Goal: Task Accomplishment & Management: Manage account settings

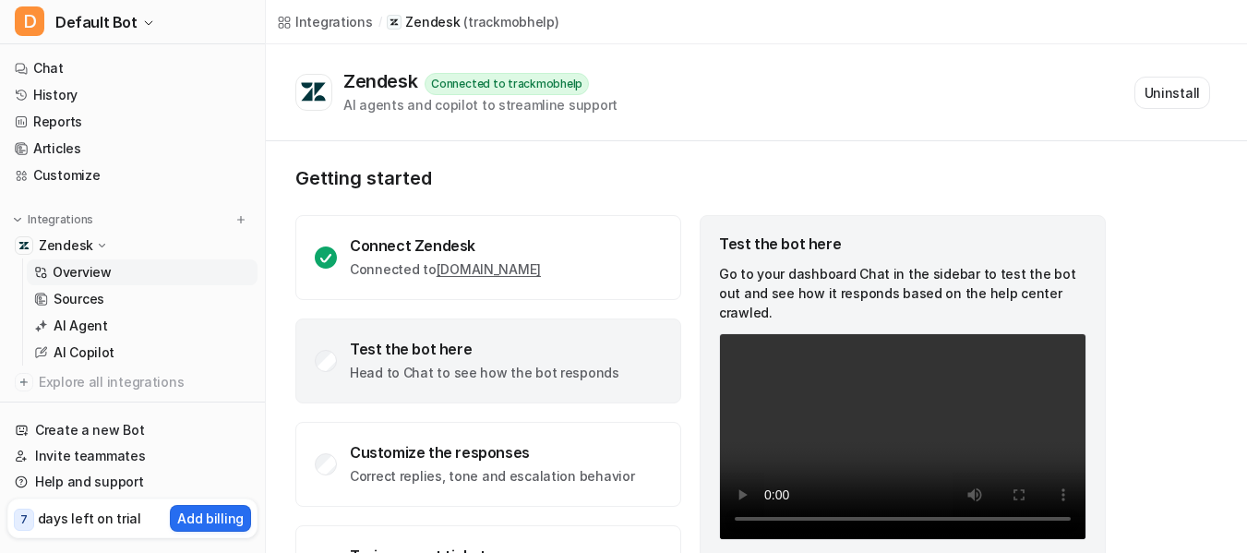
click at [349, 365] on div "Test the bot here Head to Chat to see how the bot responds" at bounding box center [488, 360] width 386 height 85
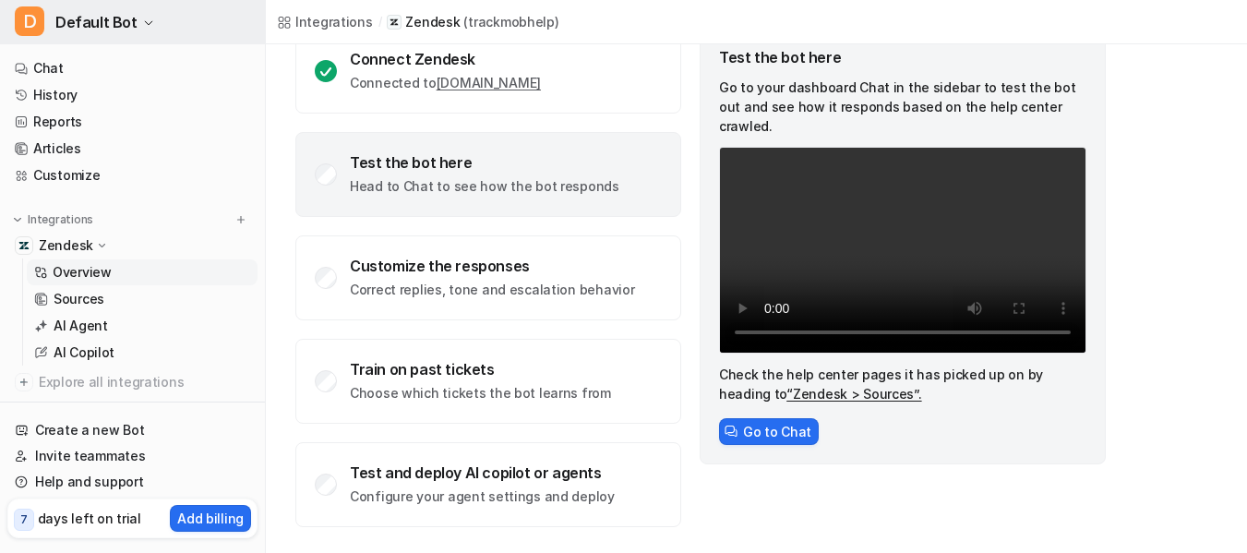
click at [144, 18] on icon "button" at bounding box center [148, 23] width 11 height 11
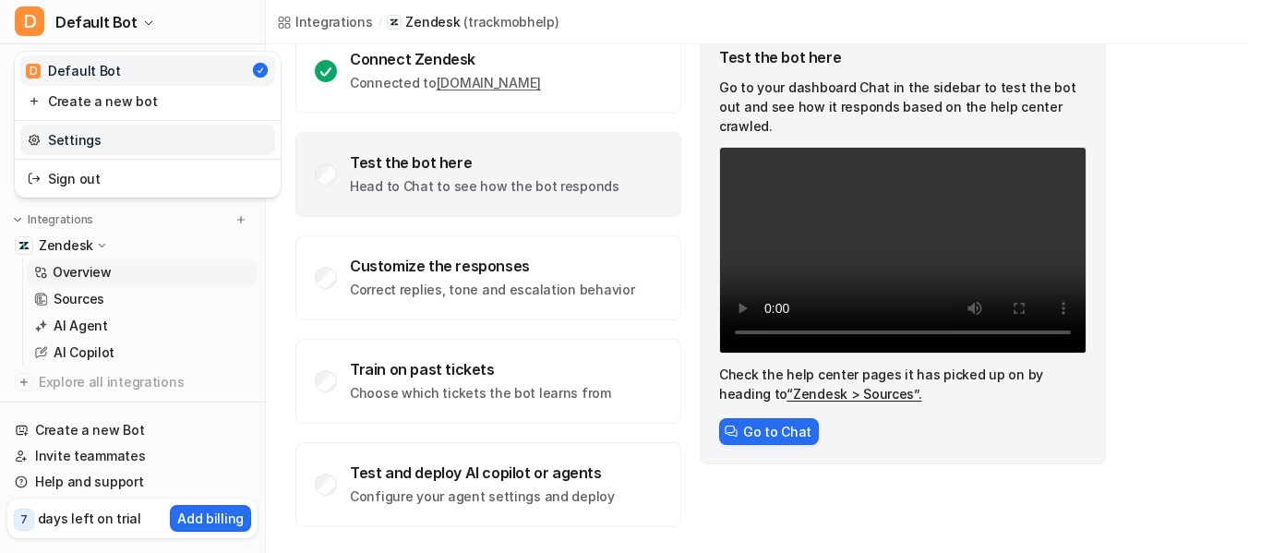
click at [120, 135] on link "Settings" at bounding box center [147, 140] width 255 height 30
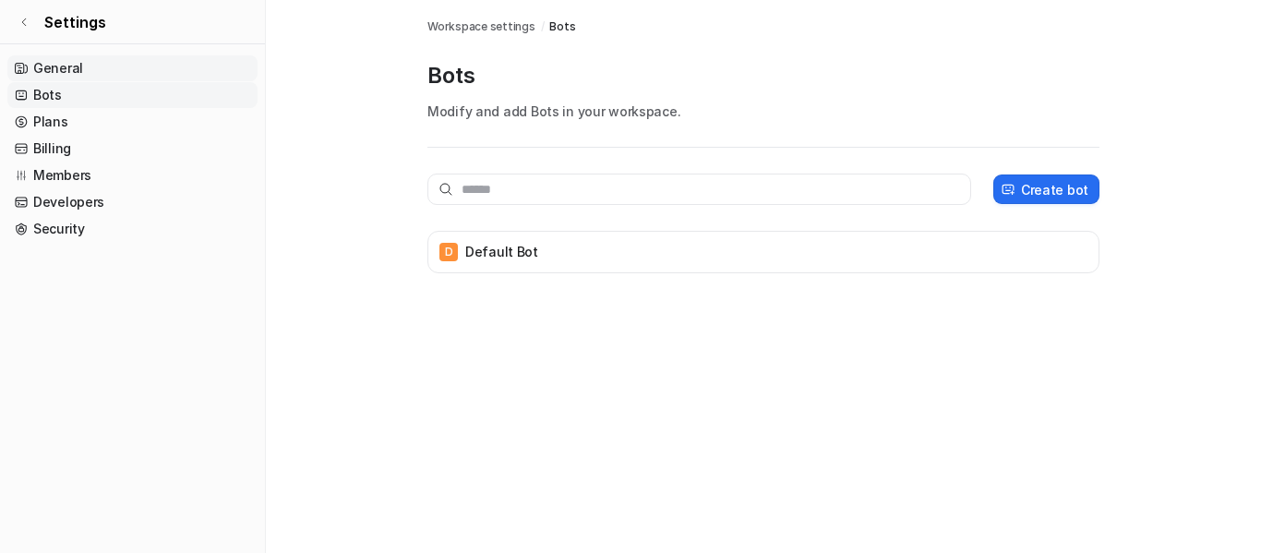
click at [95, 77] on link "General" at bounding box center [132, 68] width 250 height 26
click at [100, 69] on link "General" at bounding box center [132, 68] width 250 height 26
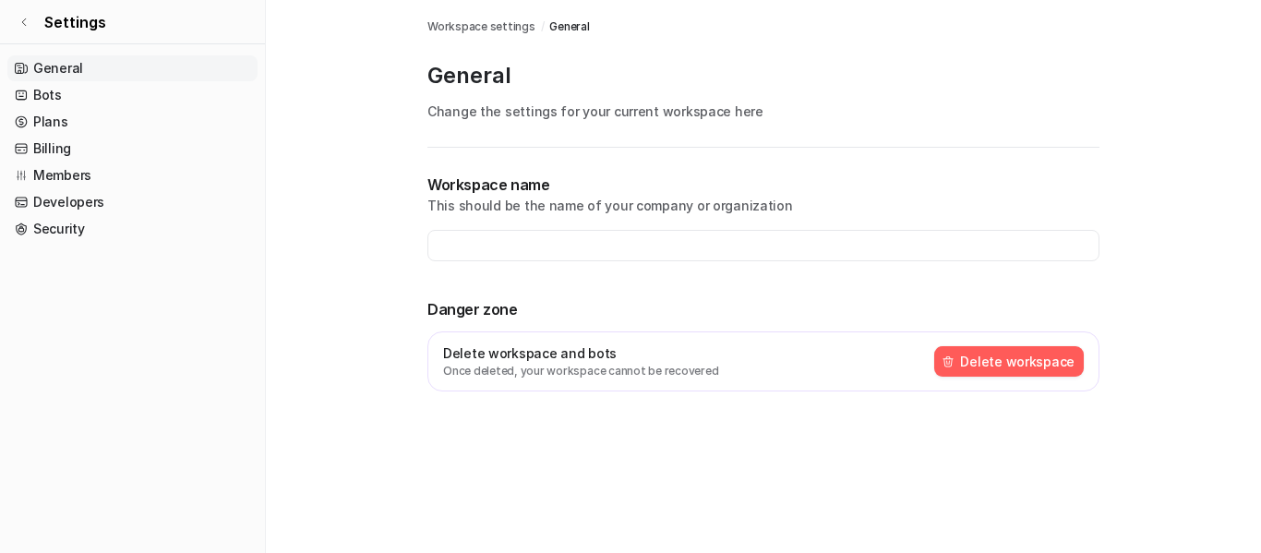
type input "**********"
click at [79, 91] on link "Bots" at bounding box center [132, 95] width 250 height 26
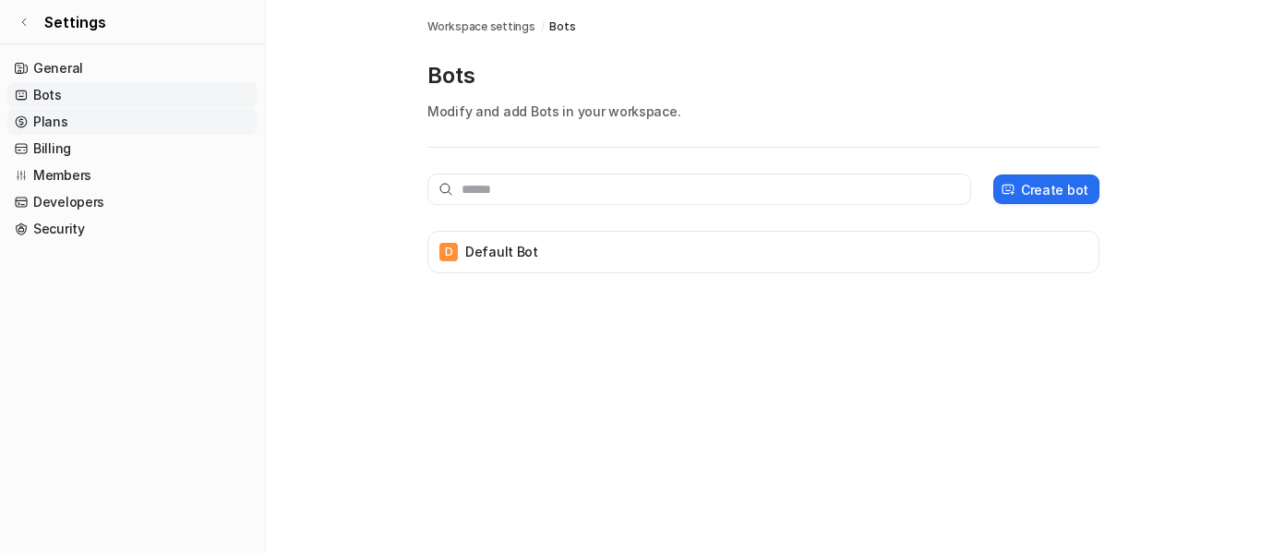
click at [78, 121] on link "Plans" at bounding box center [132, 122] width 250 height 26
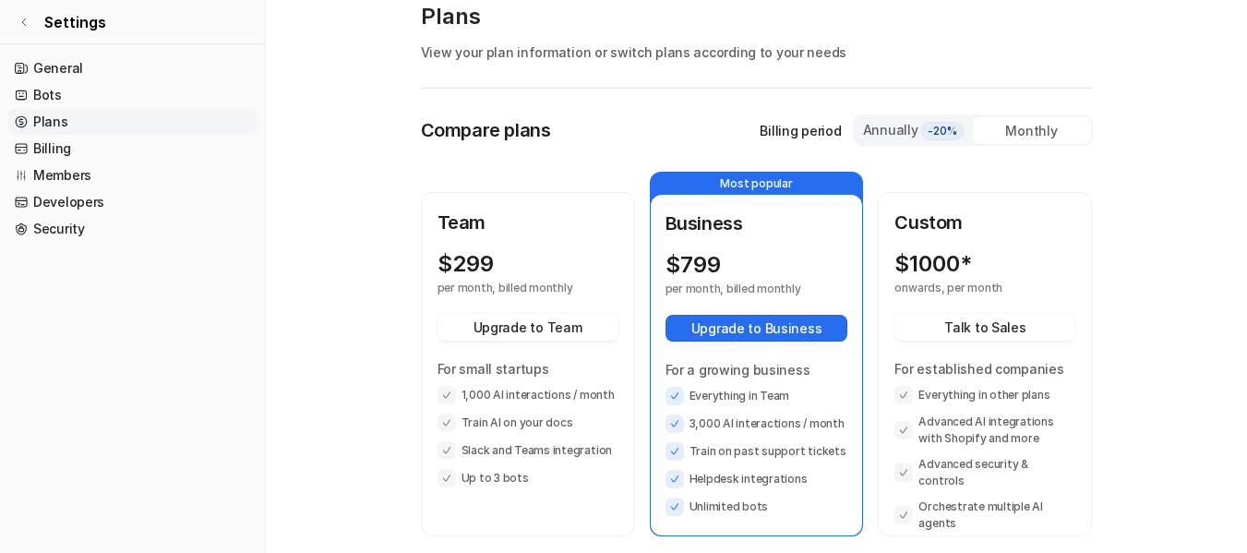
scroll to position [92, 0]
